Goal: Transaction & Acquisition: Purchase product/service

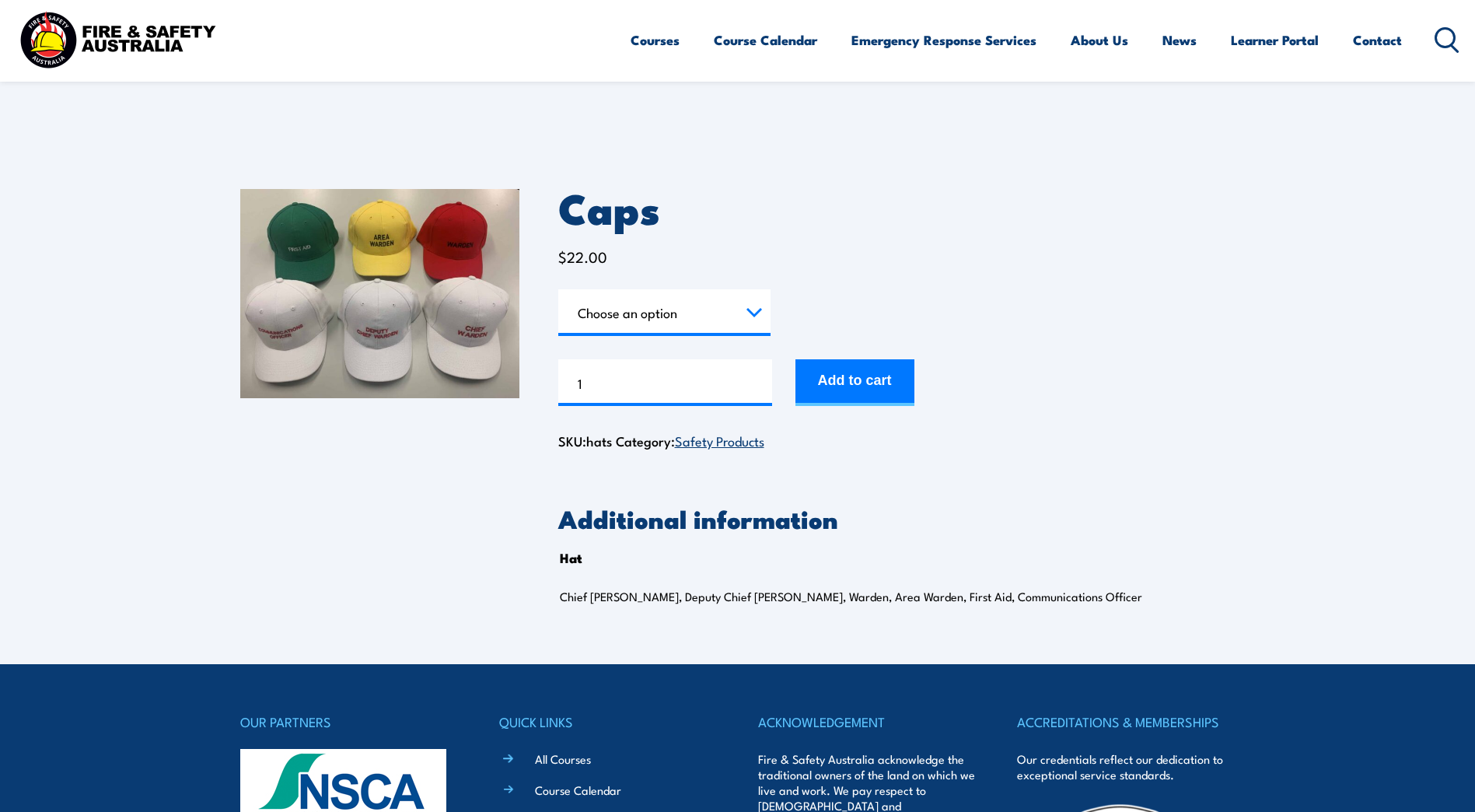
click at [415, 212] on img at bounding box center [380, 294] width 279 height 210
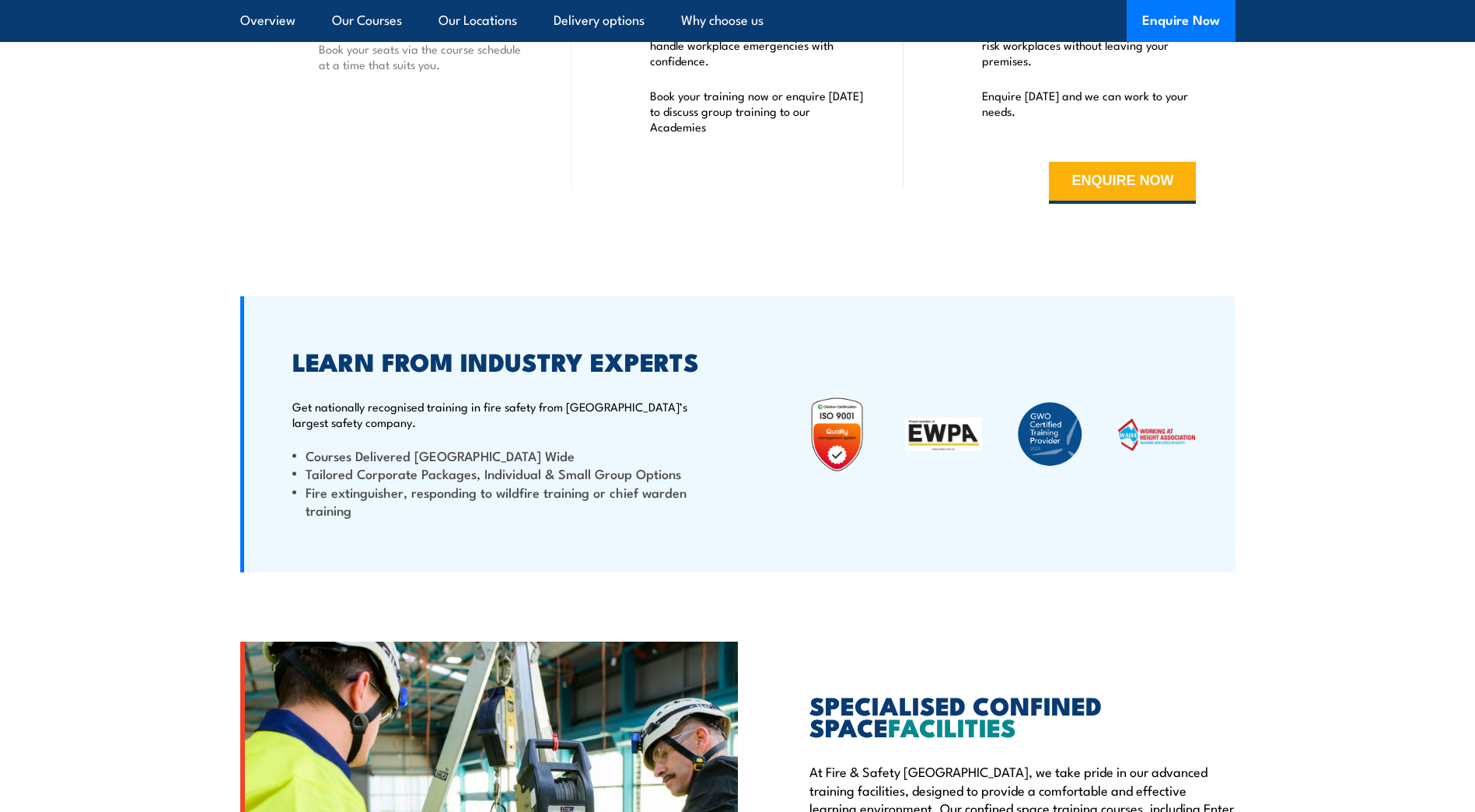
scroll to position [2878, 0]
